Goal: Information Seeking & Learning: Learn about a topic

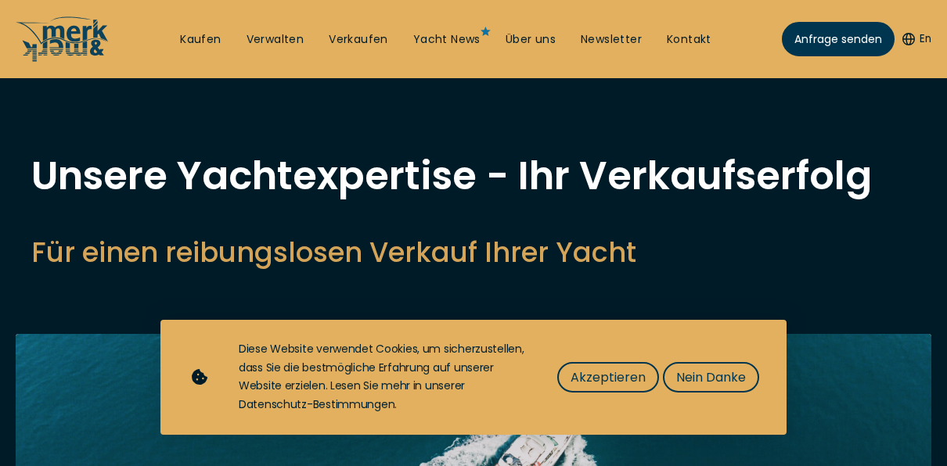
select select "sell"
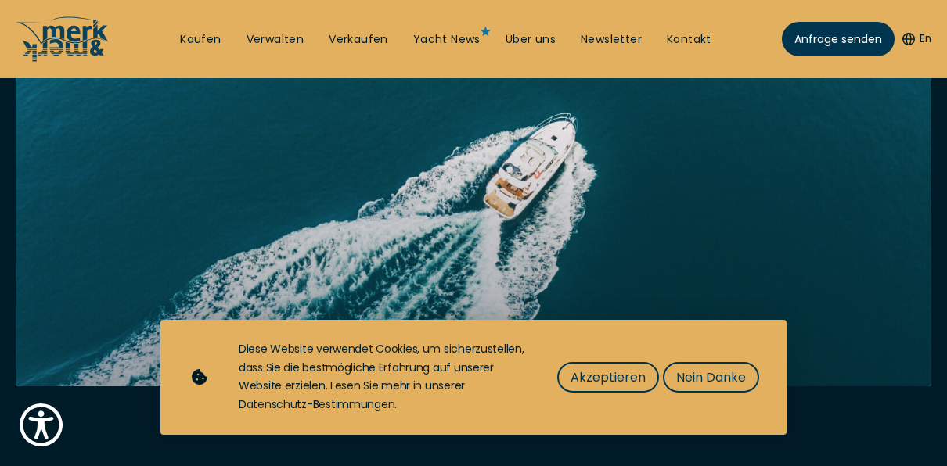
scroll to position [313, 0]
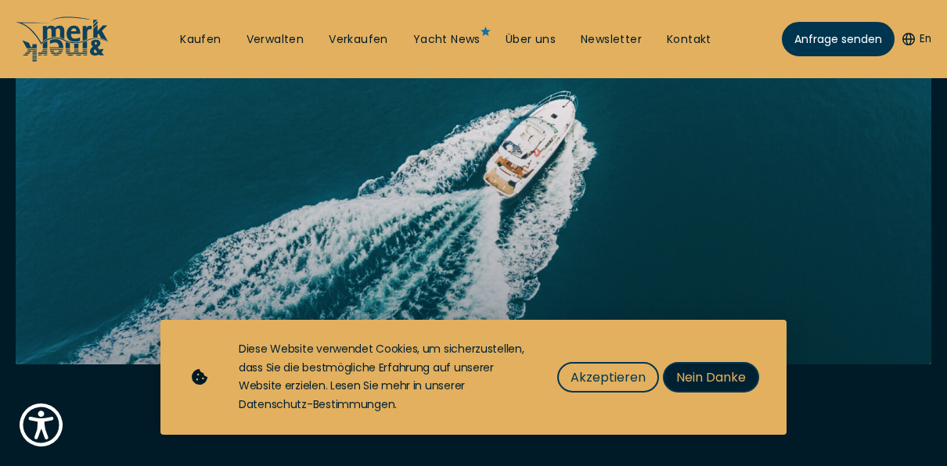
click at [707, 379] on span "Nein Danke" at bounding box center [711, 378] width 70 height 20
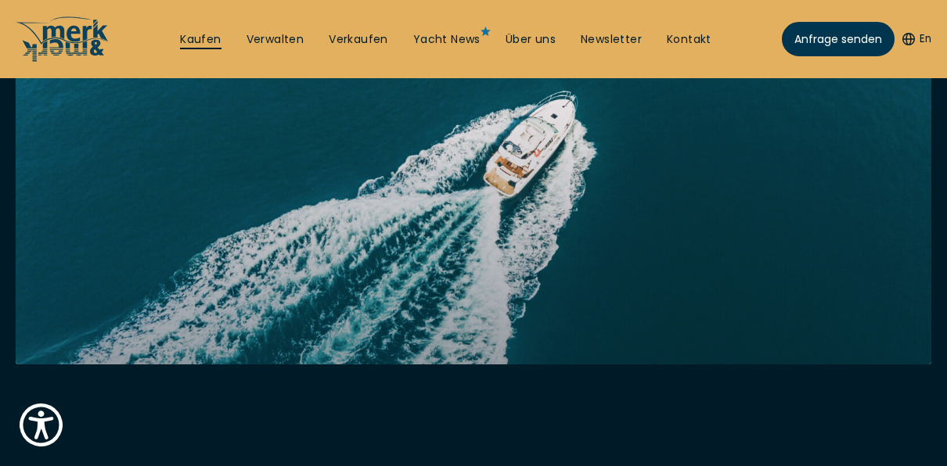
click at [201, 41] on link "Kaufen" at bounding box center [200, 40] width 41 height 16
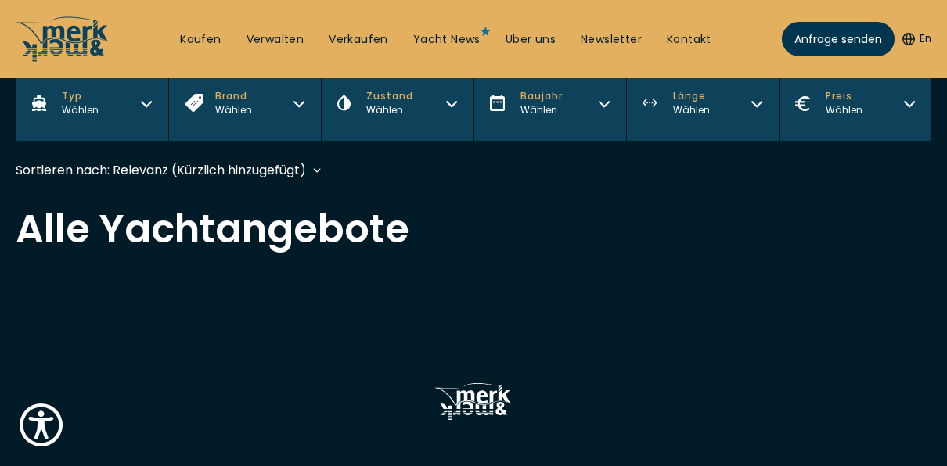
scroll to position [313, 0]
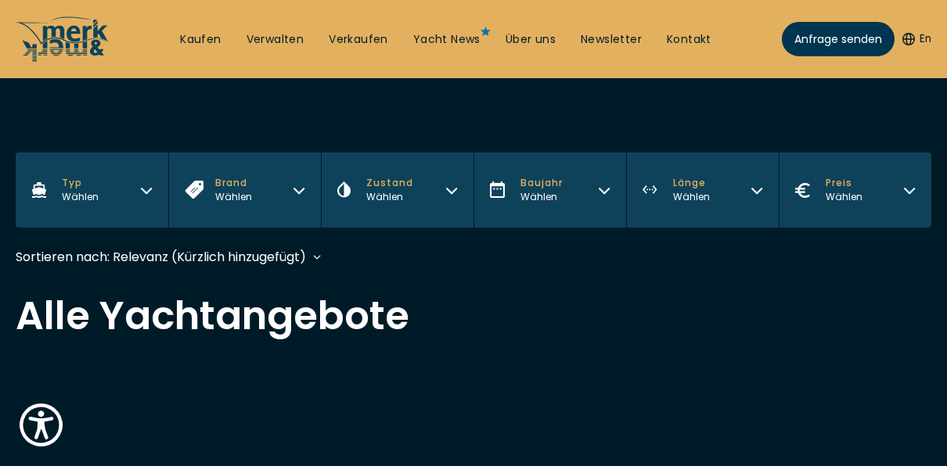
click at [148, 190] on icon "button" at bounding box center [146, 188] width 13 height 13
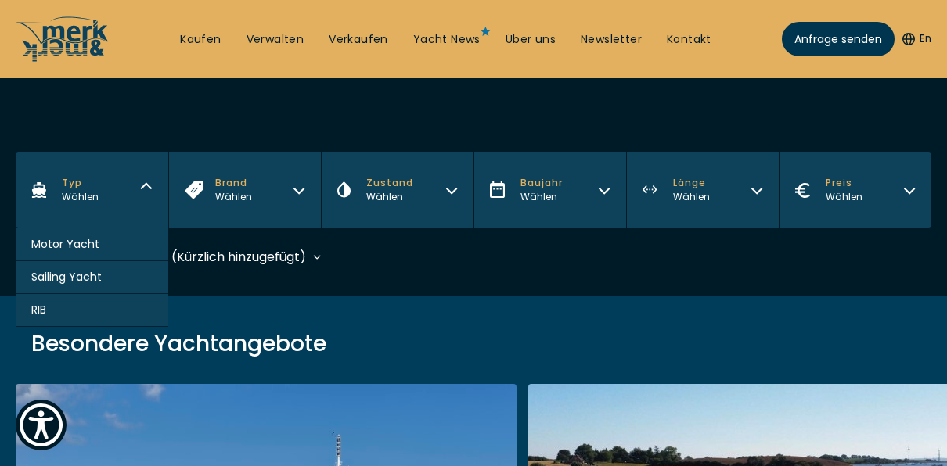
click at [84, 238] on span "Motor Yacht" at bounding box center [65, 244] width 68 height 16
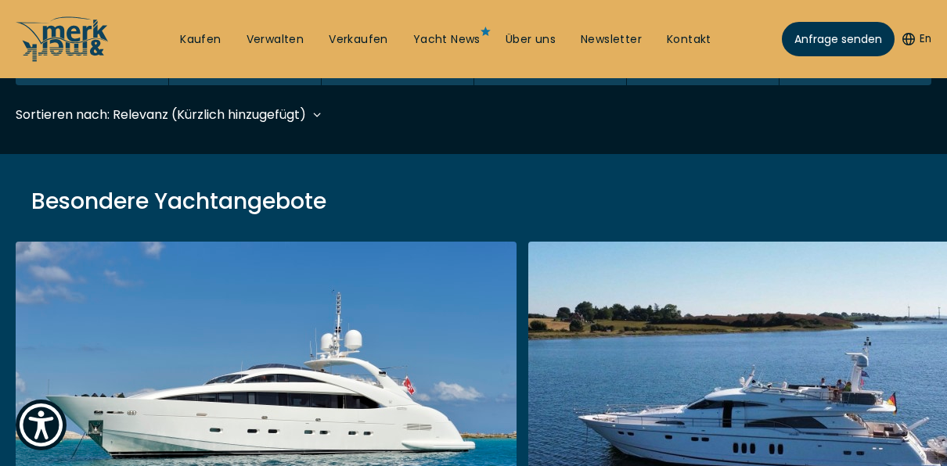
scroll to position [466, 0]
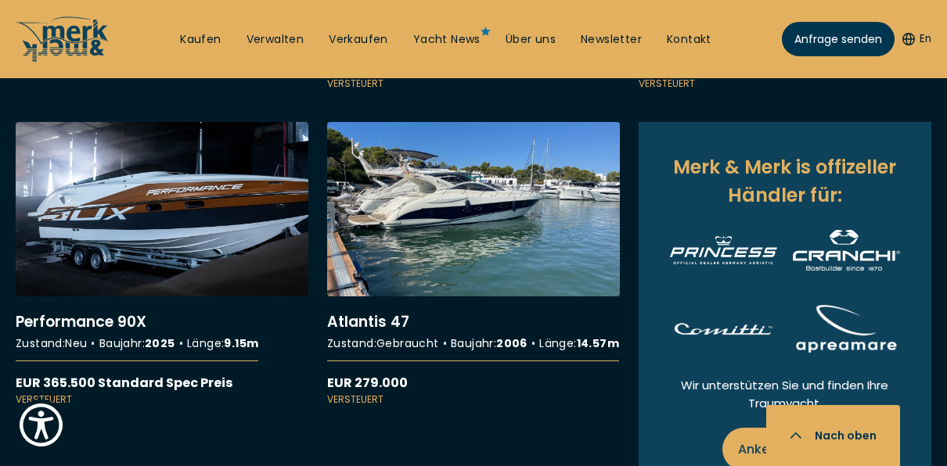
scroll to position [939, 0]
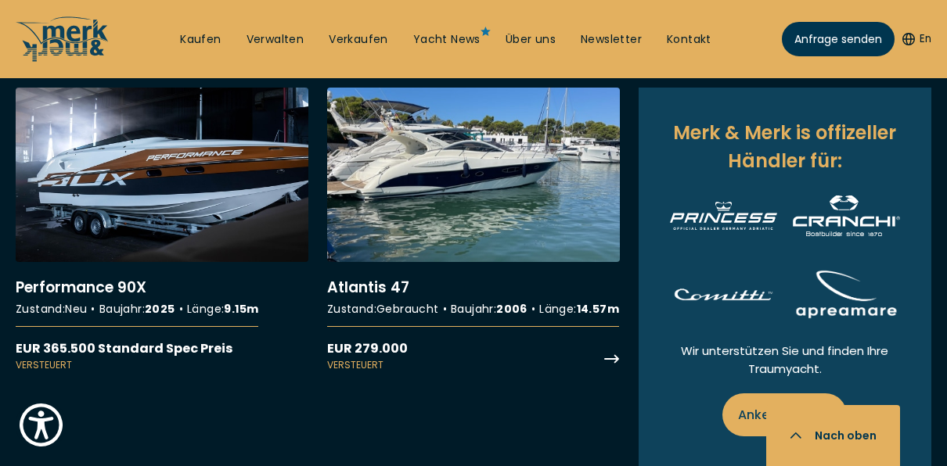
click at [418, 262] on link "More details about Atlantis 47" at bounding box center [473, 230] width 293 height 284
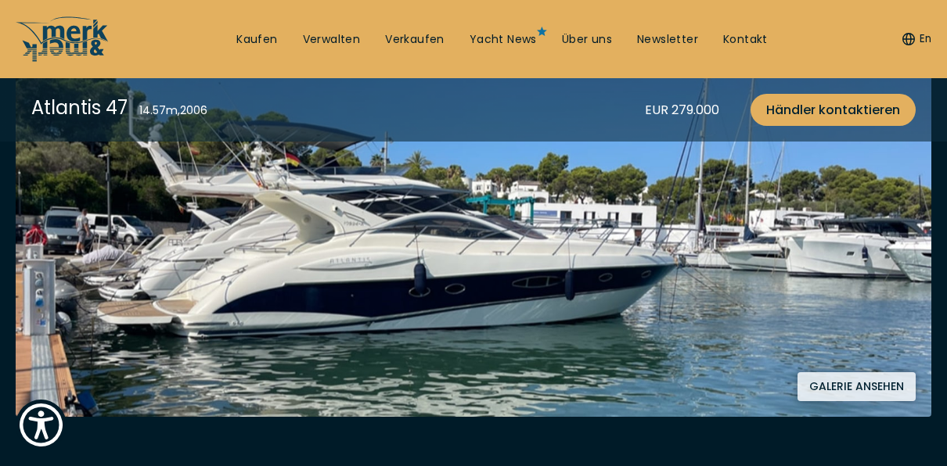
scroll to position [391, 0]
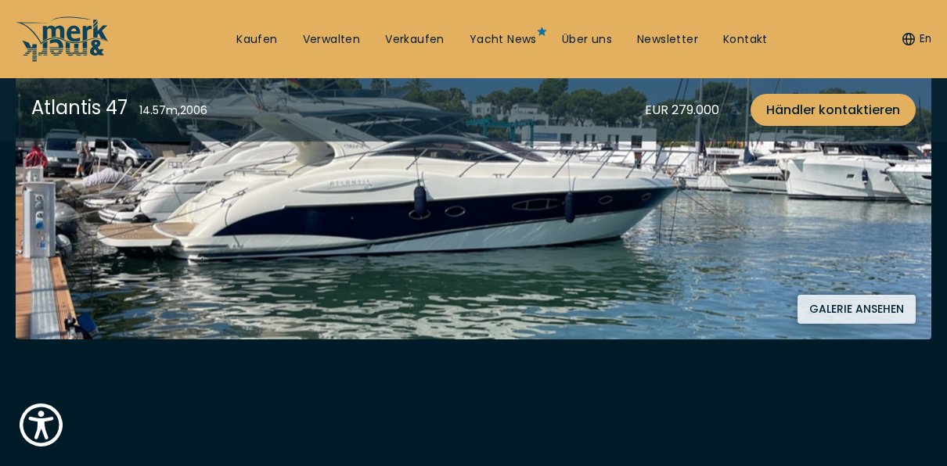
click at [860, 305] on button "Galerie ansehen" at bounding box center [856, 309] width 118 height 29
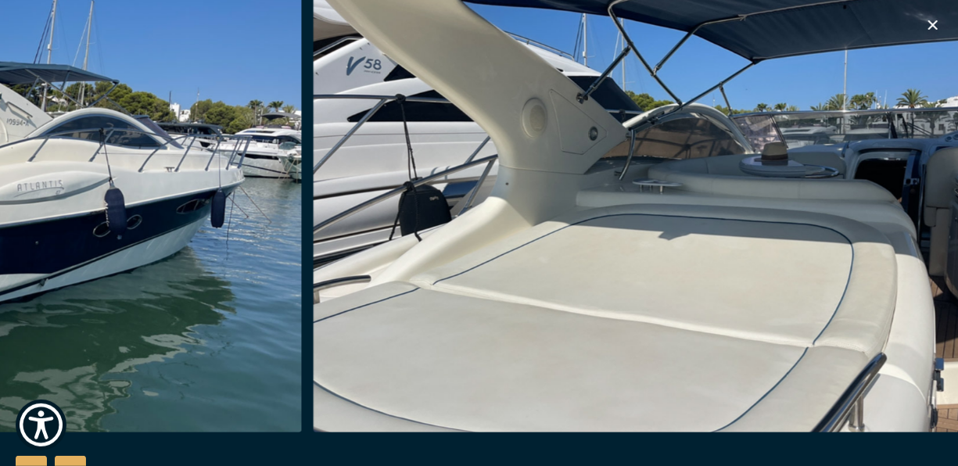
click at [359, 217] on img "button" at bounding box center [687, 182] width 746 height 501
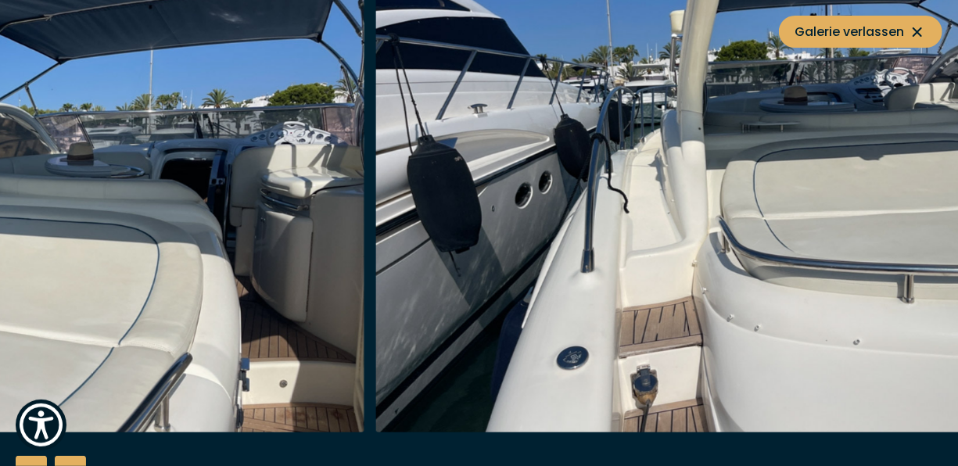
click at [376, 286] on img "button" at bounding box center [749, 182] width 746 height 501
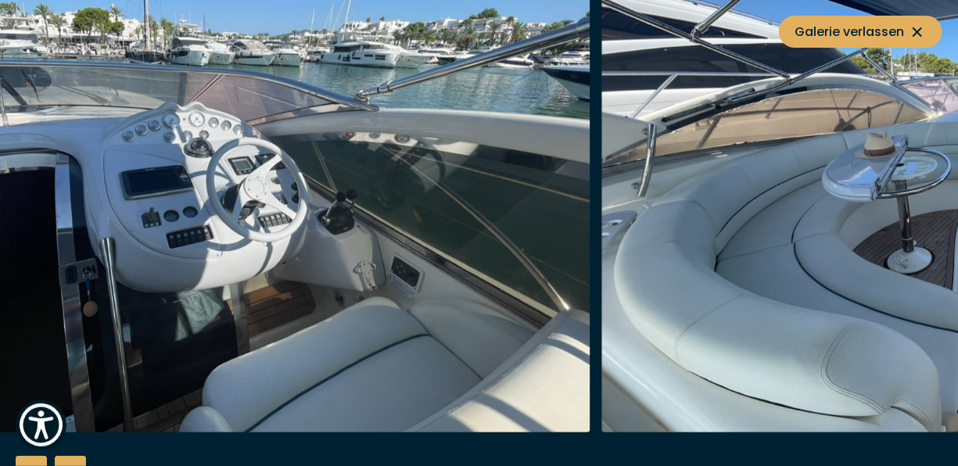
click at [282, 207] on img "button" at bounding box center [218, 182] width 746 height 501
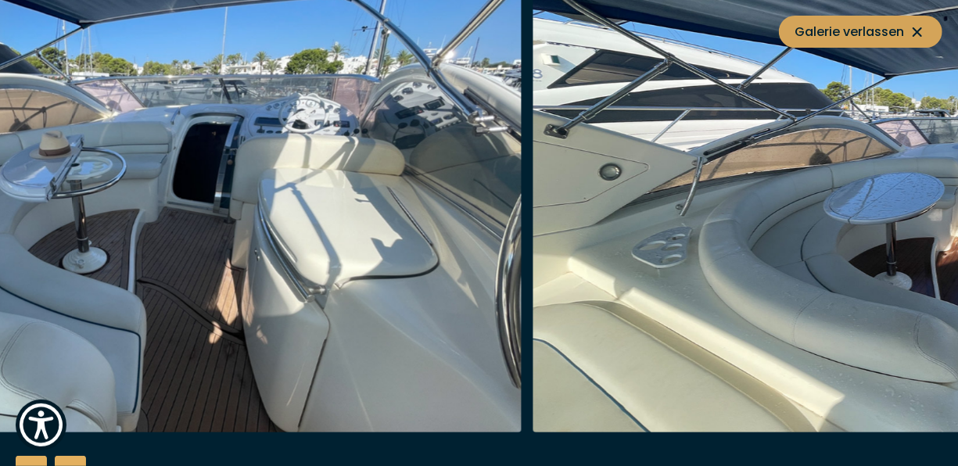
click at [921, 30] on icon at bounding box center [917, 32] width 19 height 19
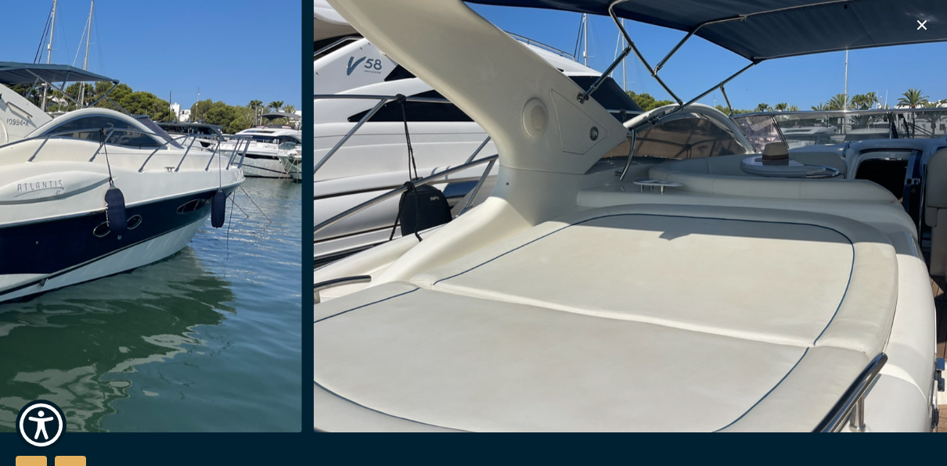
click at [919, 23] on icon "button" at bounding box center [921, 24] width 9 height 9
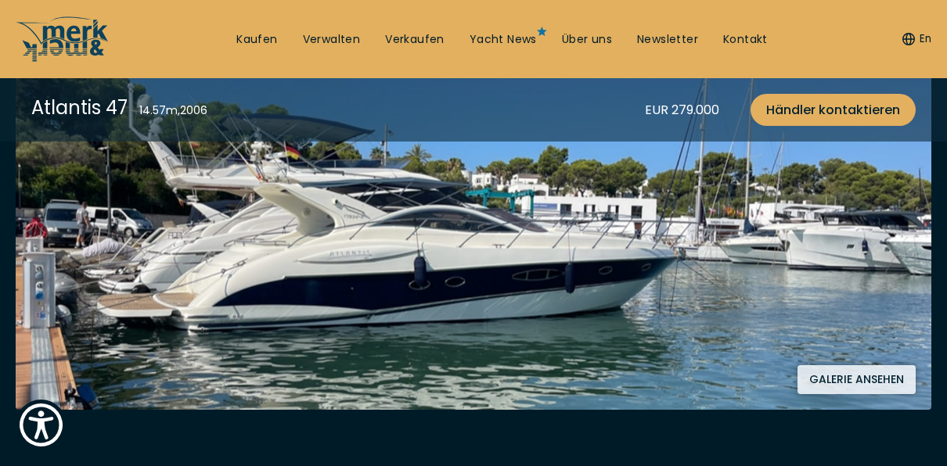
scroll to position [313, 0]
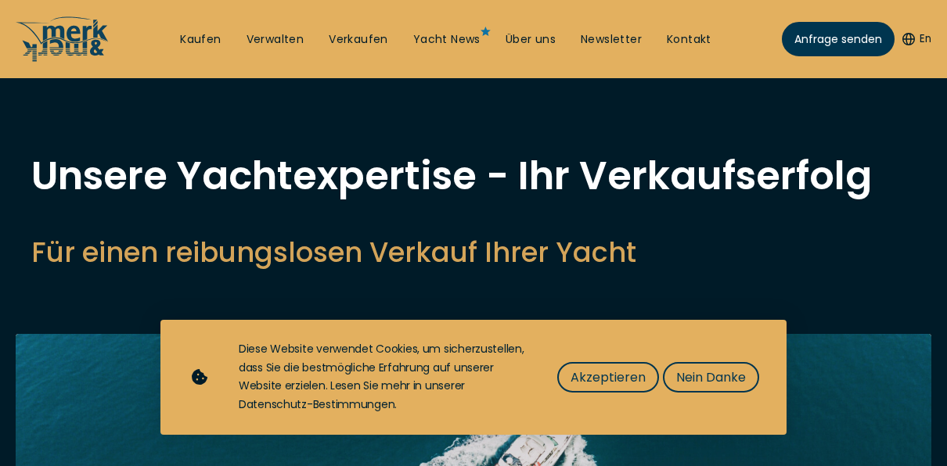
select select "sell"
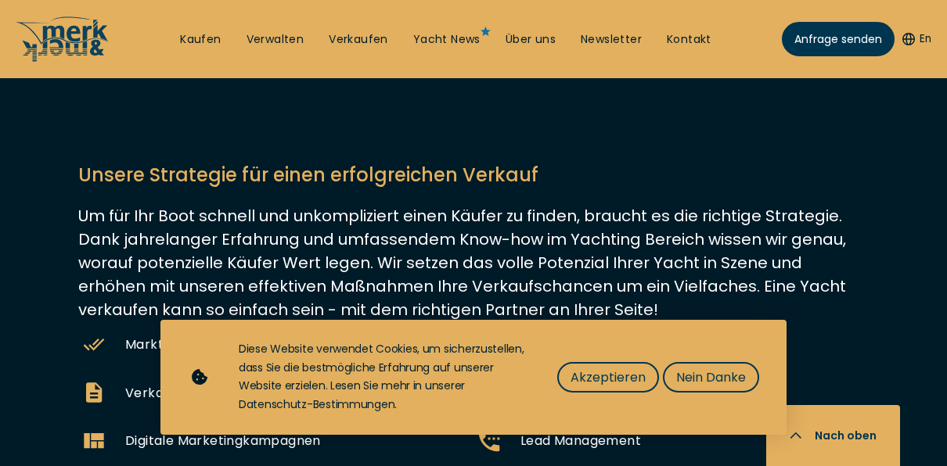
scroll to position [1174, 0]
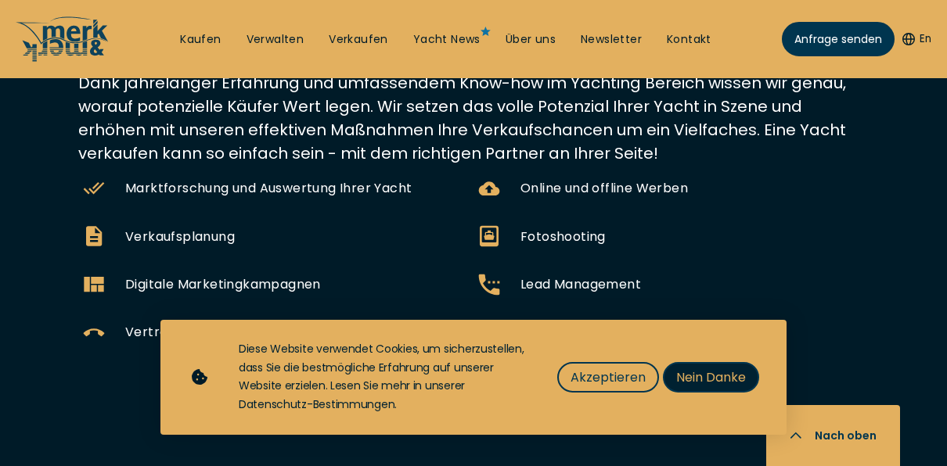
click at [737, 372] on span "Nein Danke" at bounding box center [711, 378] width 70 height 20
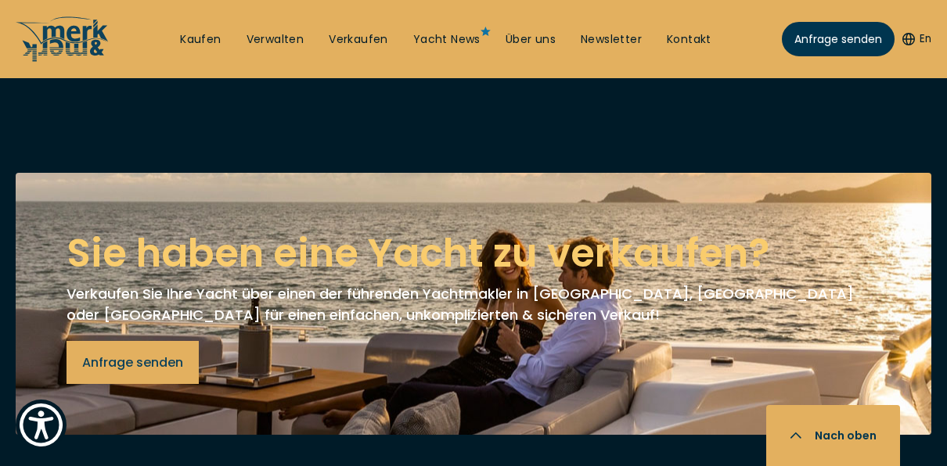
scroll to position [2347, 0]
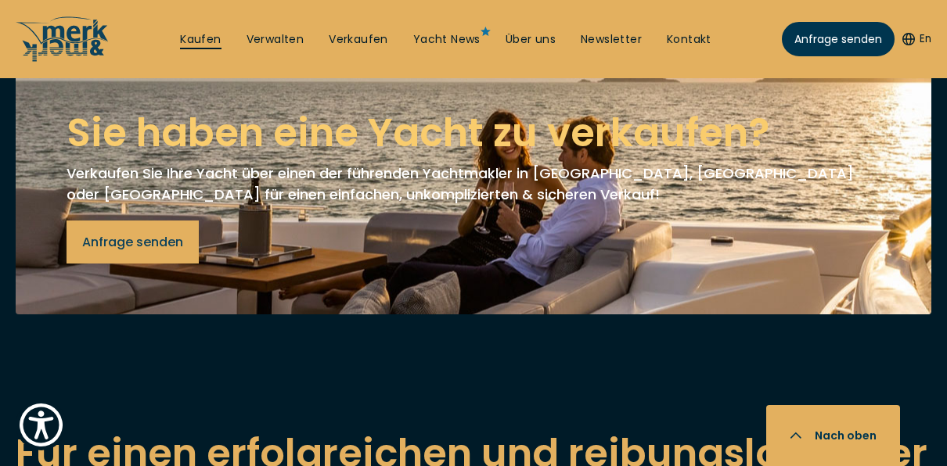
click at [212, 38] on link "Kaufen" at bounding box center [200, 40] width 41 height 16
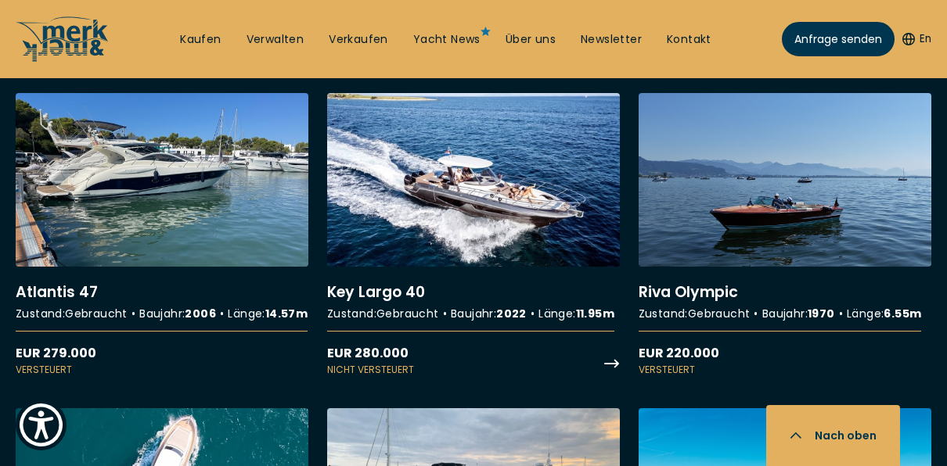
scroll to position [2191, 0]
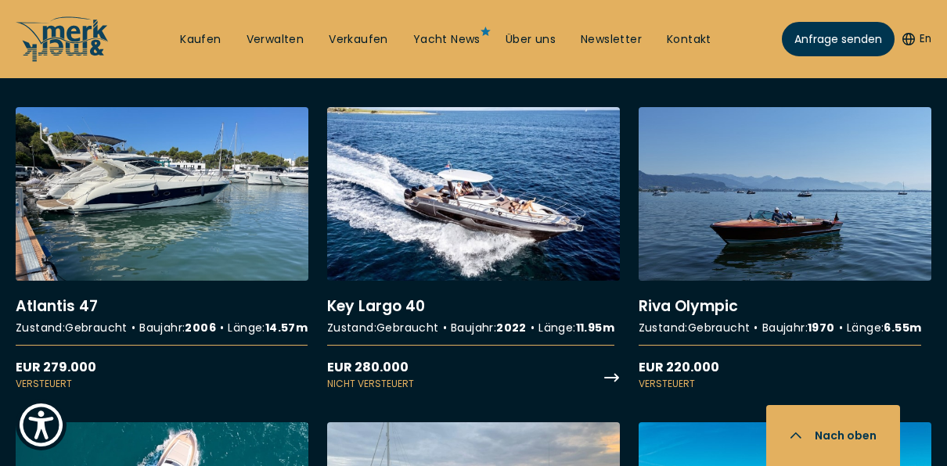
click at [511, 268] on link "More details about Key Largo 40" at bounding box center [473, 249] width 293 height 284
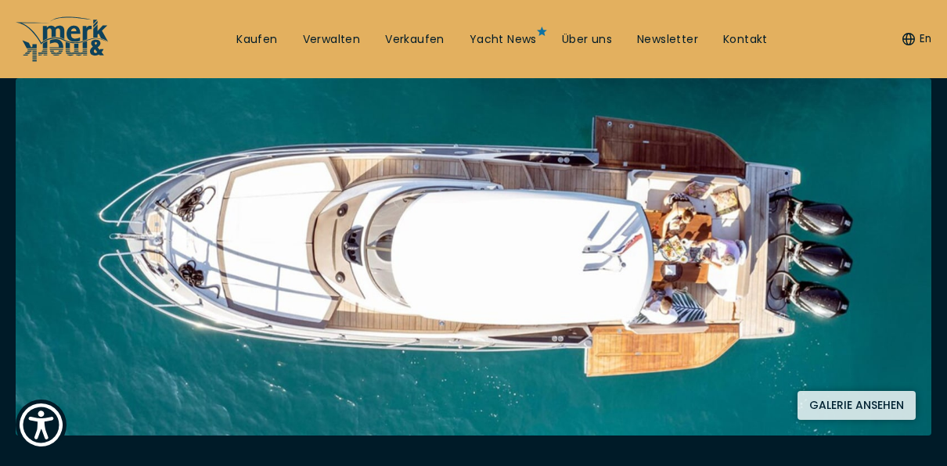
scroll to position [235, 0]
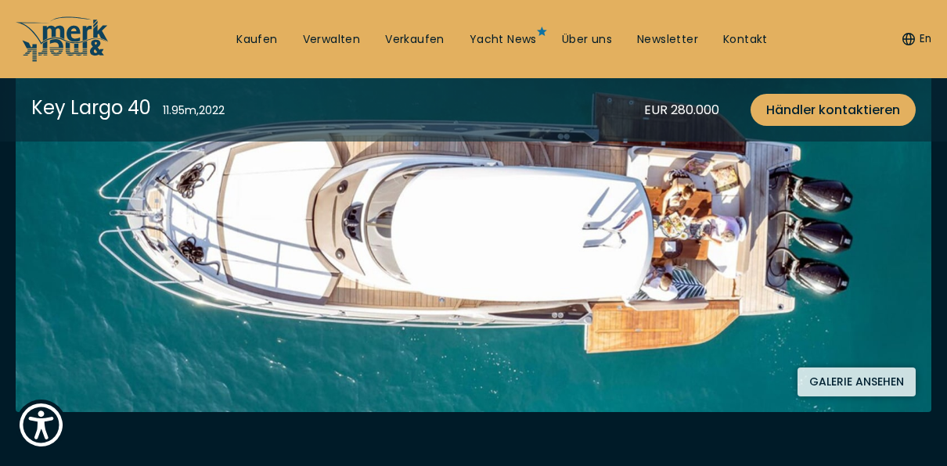
click at [824, 376] on button "Galerie ansehen" at bounding box center [856, 382] width 118 height 29
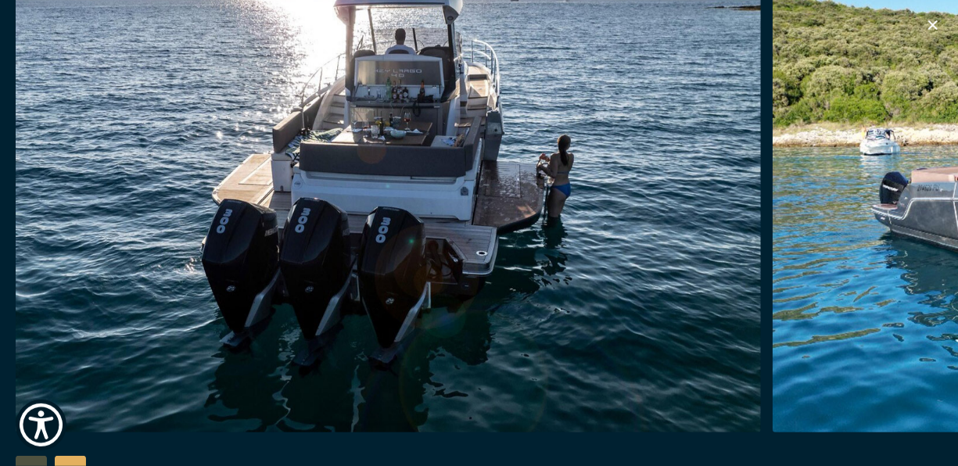
click at [71, 458] on div "Next slide" at bounding box center [70, 471] width 31 height 31
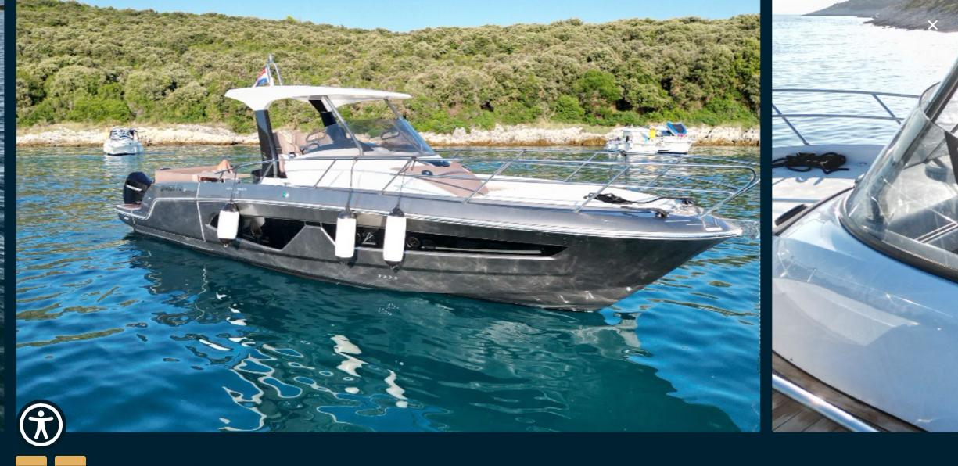
click at [72, 457] on div "Next slide" at bounding box center [70, 471] width 31 height 31
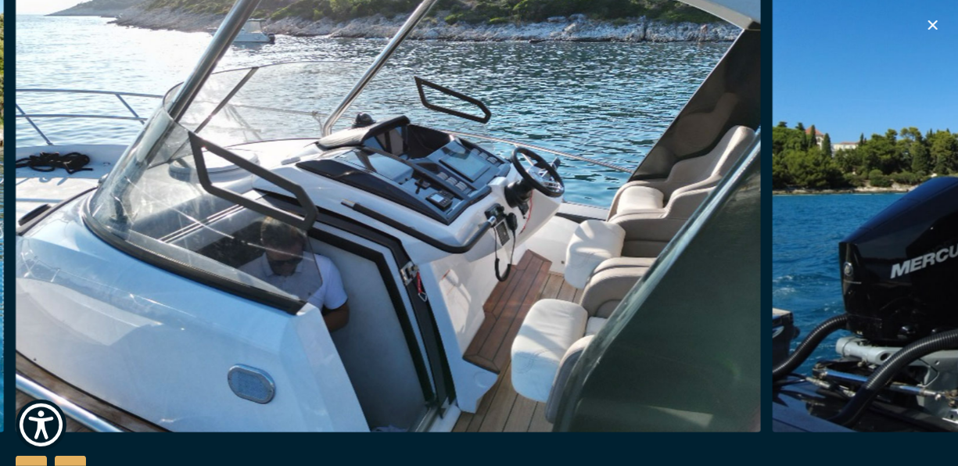
click at [73, 458] on div "Next slide" at bounding box center [70, 471] width 31 height 31
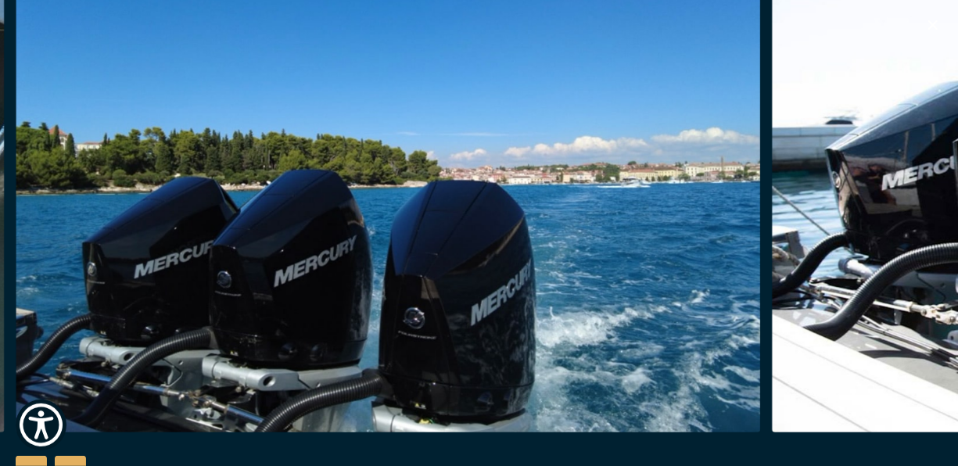
click at [73, 458] on div "Next slide" at bounding box center [70, 471] width 31 height 31
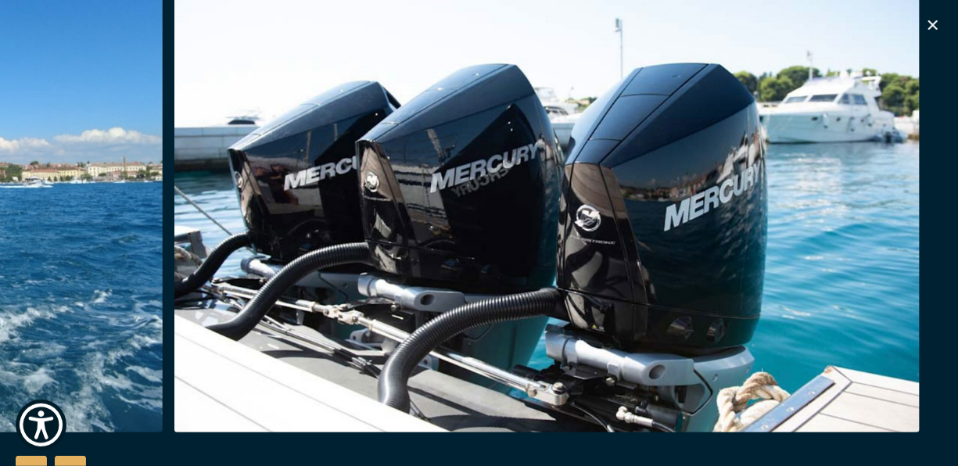
click at [74, 457] on div at bounding box center [479, 233] width 958 height 602
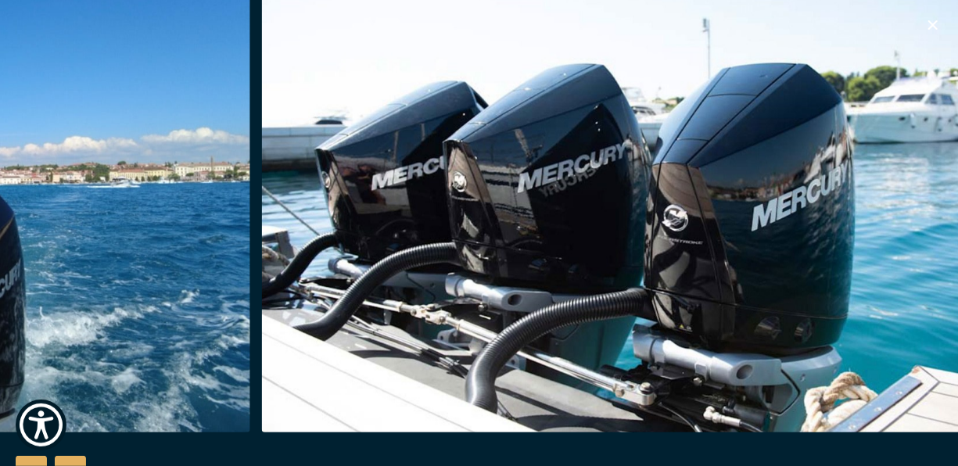
click at [71, 456] on div "Next slide" at bounding box center [70, 471] width 31 height 31
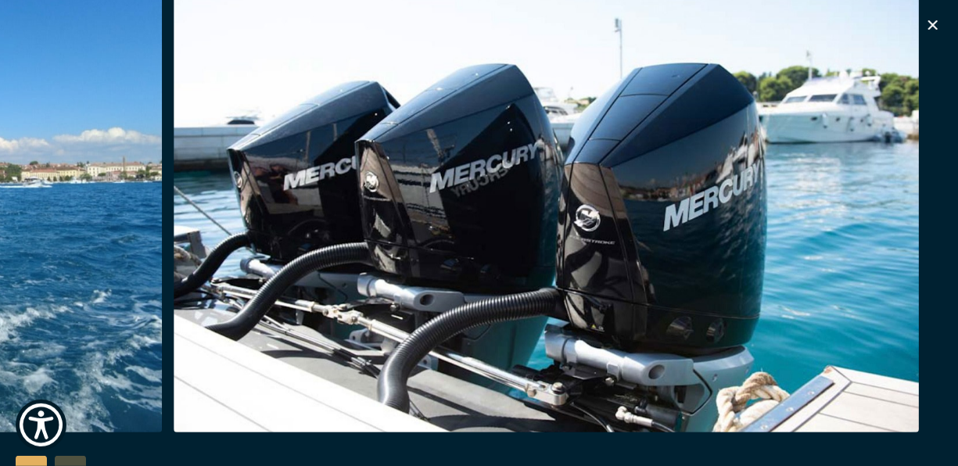
click at [70, 460] on div at bounding box center [479, 233] width 958 height 602
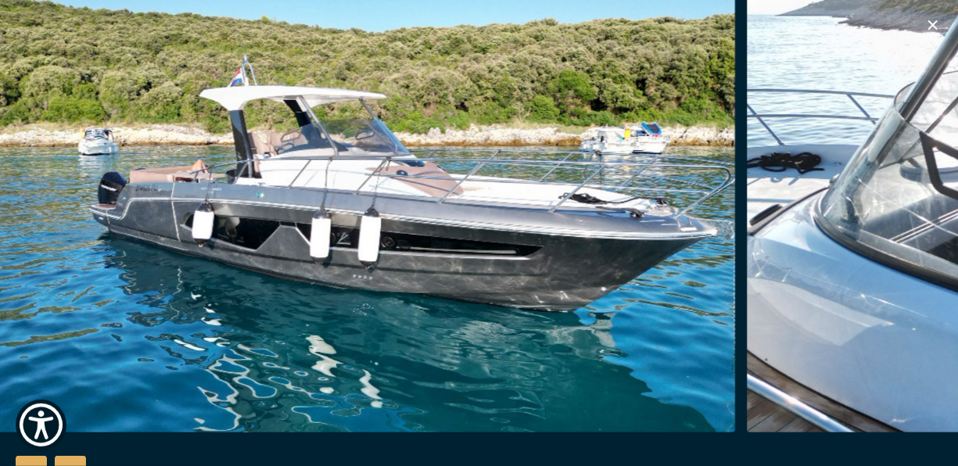
click at [653, 218] on img "button" at bounding box center [364, 182] width 746 height 501
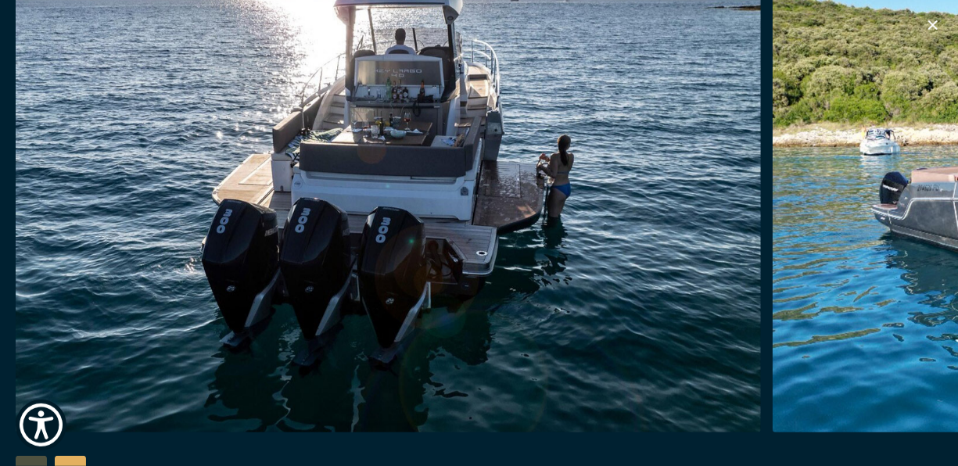
click at [933, 21] on icon "button" at bounding box center [933, 25] width 19 height 19
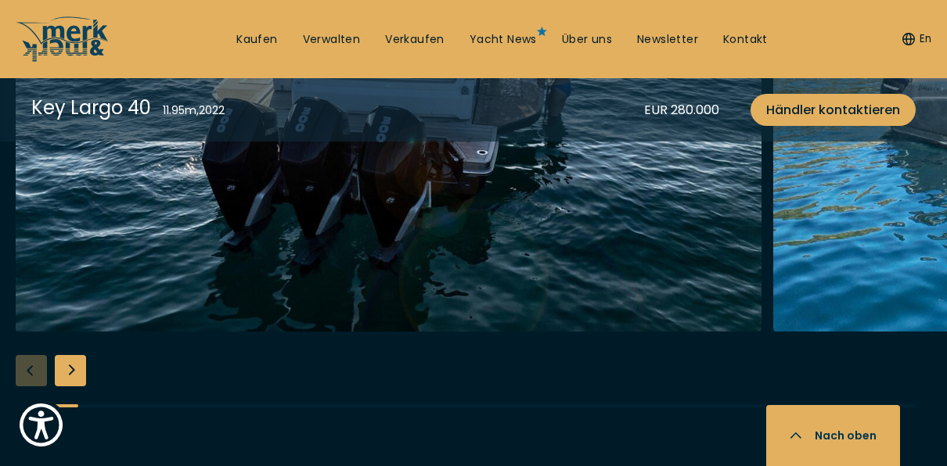
scroll to position [2191, 0]
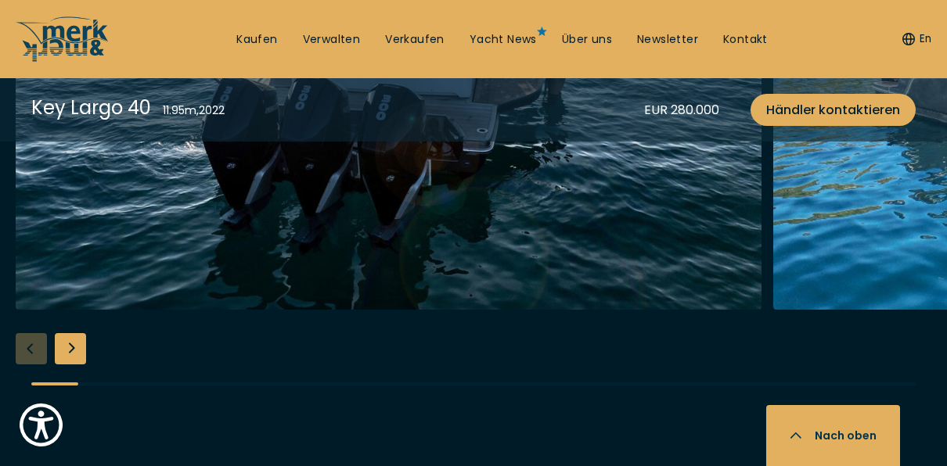
click at [77, 333] on div "Next slide" at bounding box center [70, 348] width 31 height 31
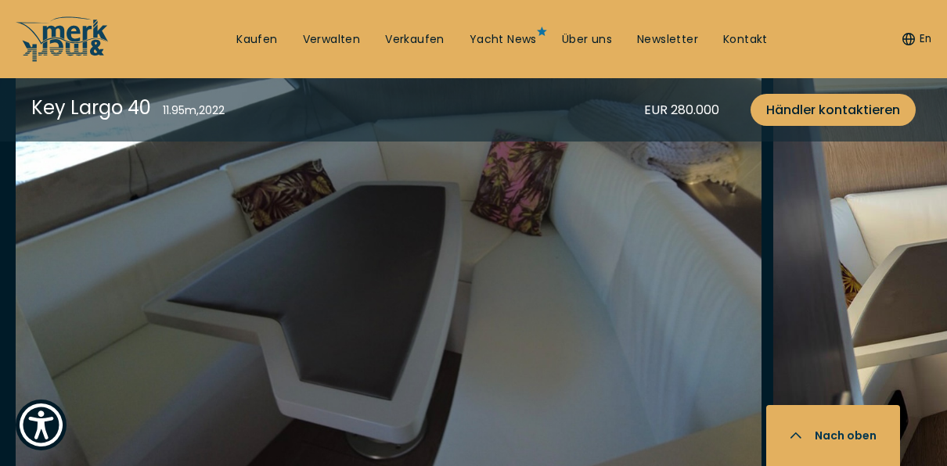
scroll to position [3051, 0]
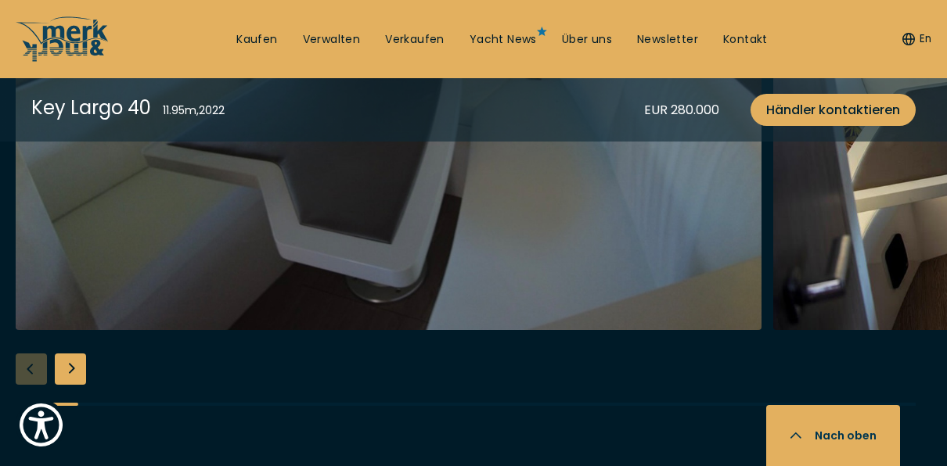
click at [70, 354] on div "Next slide" at bounding box center [70, 369] width 31 height 31
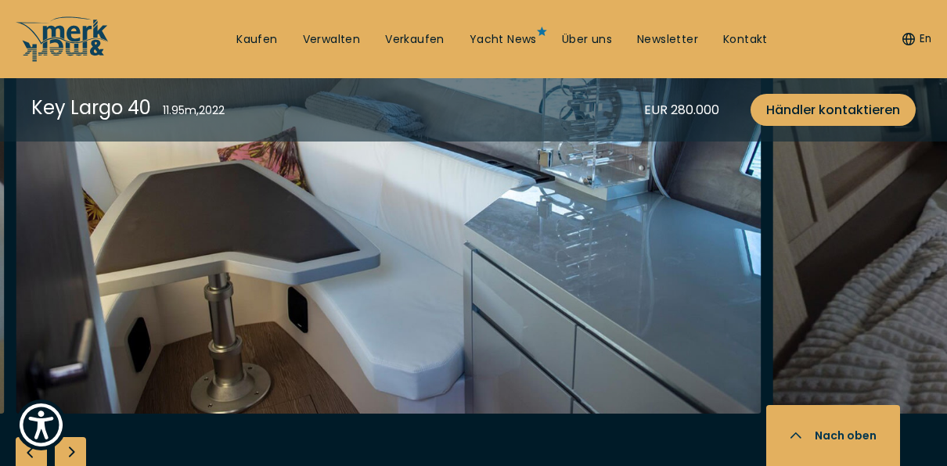
scroll to position [2973, 0]
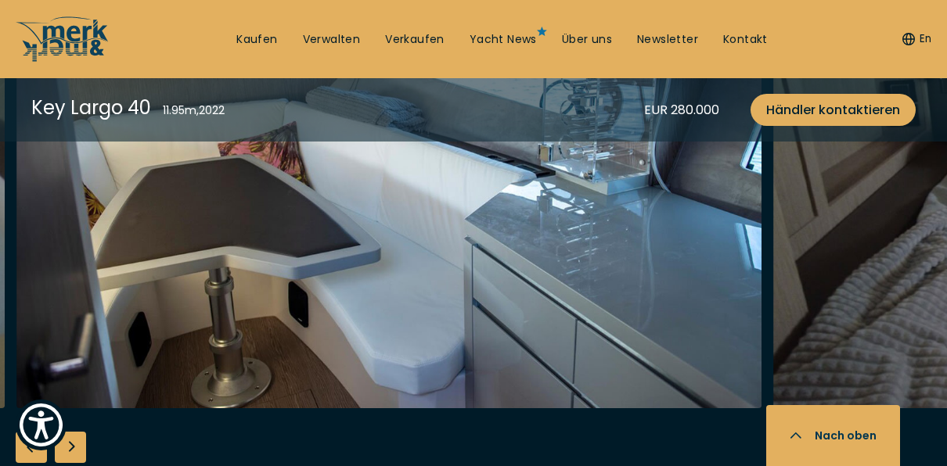
click at [70, 432] on div "Next slide" at bounding box center [70, 447] width 31 height 31
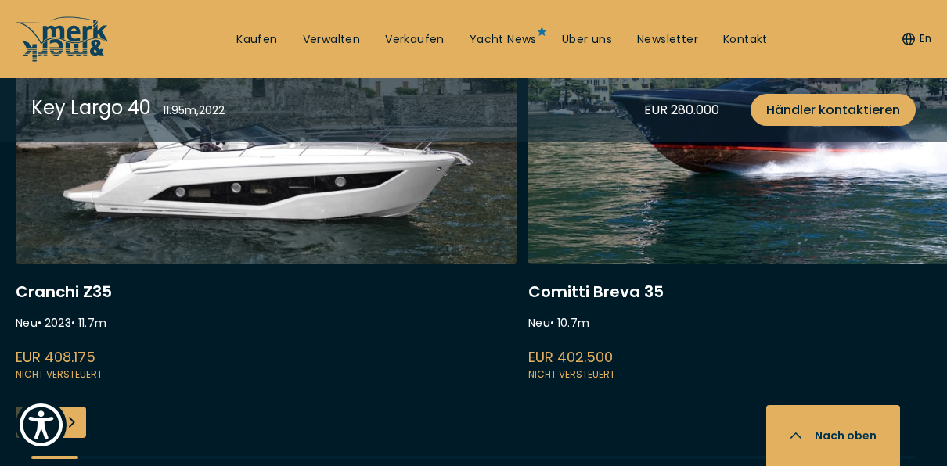
scroll to position [4225, 0]
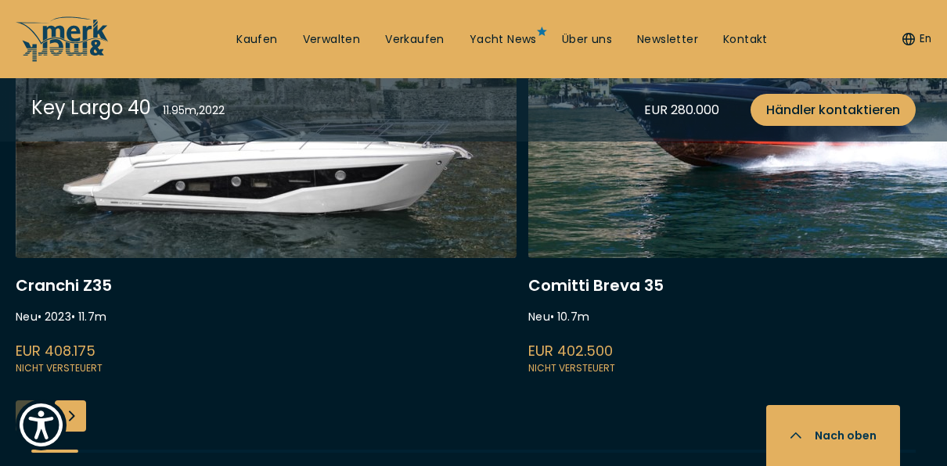
click at [71, 401] on div "Next slide" at bounding box center [70, 416] width 31 height 31
click at [74, 401] on div "Next slide" at bounding box center [70, 416] width 31 height 31
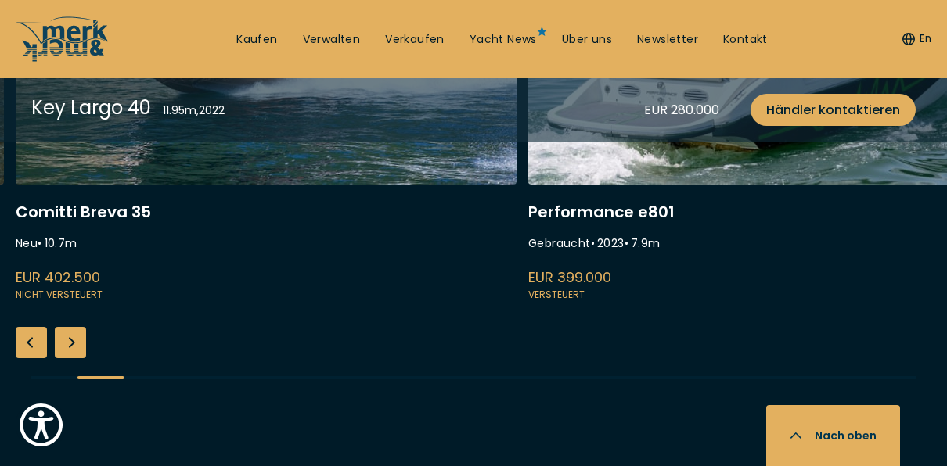
scroll to position [4303, 0]
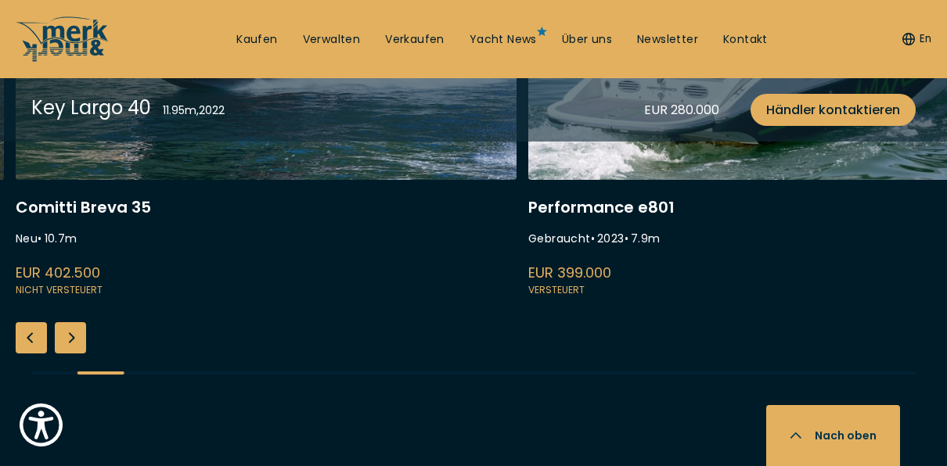
click at [71, 322] on div "Next slide" at bounding box center [70, 337] width 31 height 31
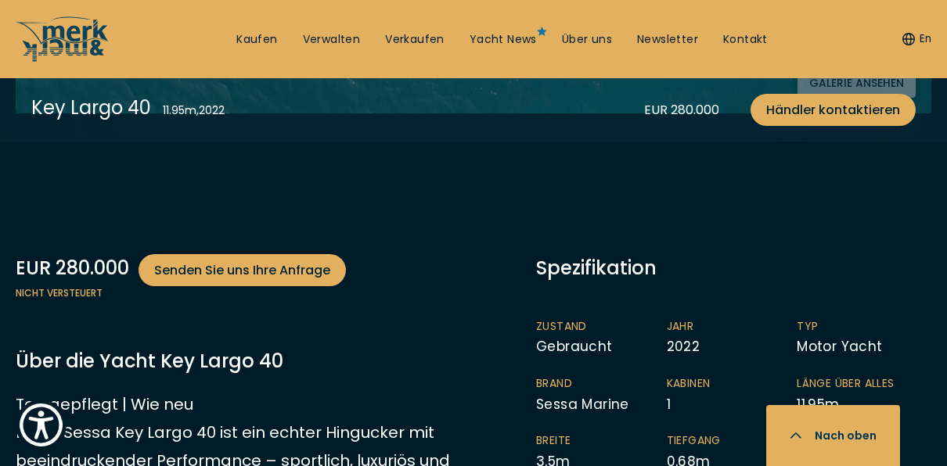
scroll to position [548, 0]
